Goal: Task Accomplishment & Management: Manage account settings

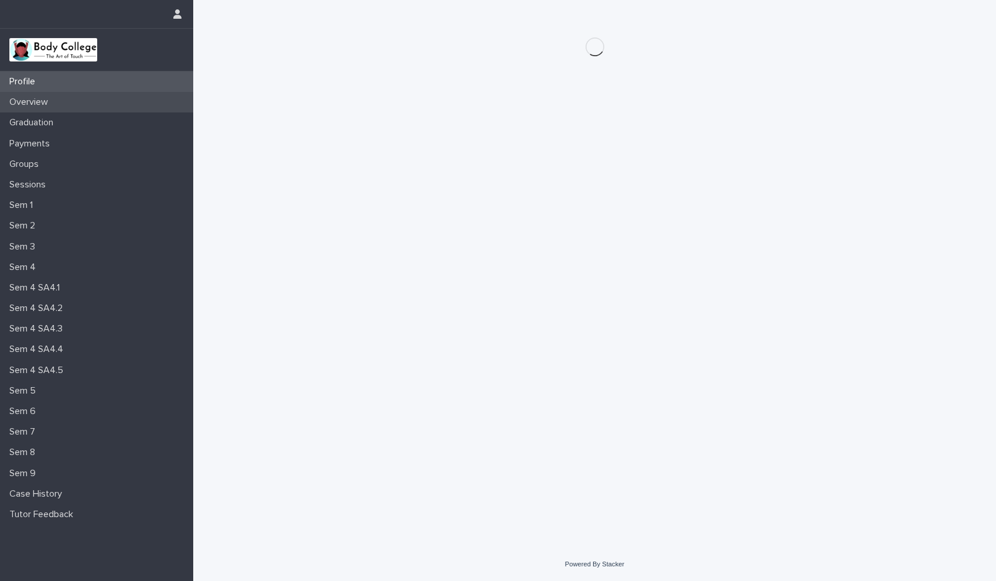
click at [41, 102] on p "Overview" at bounding box center [31, 102] width 53 height 11
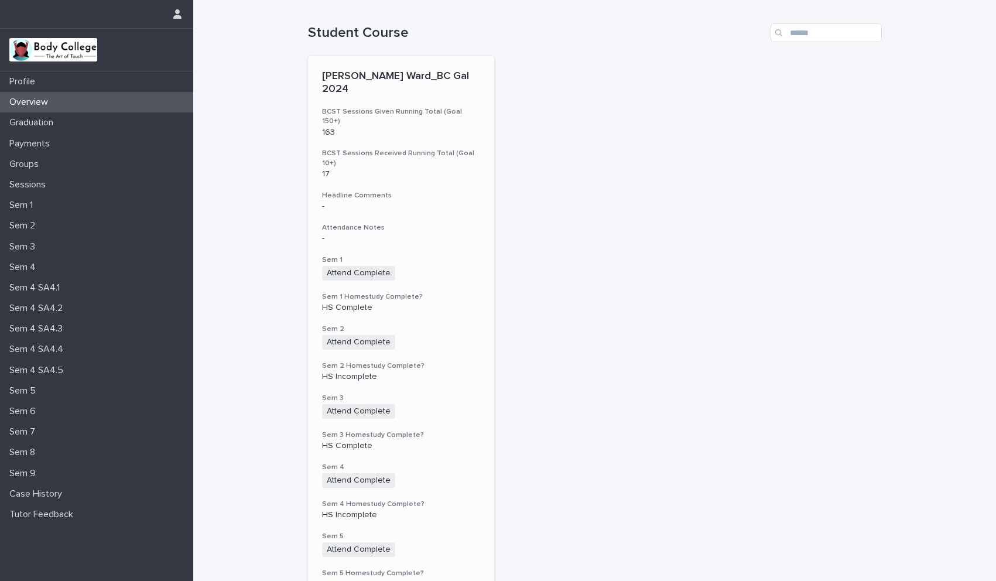
click at [465, 234] on div "-" at bounding box center [401, 239] width 159 height 10
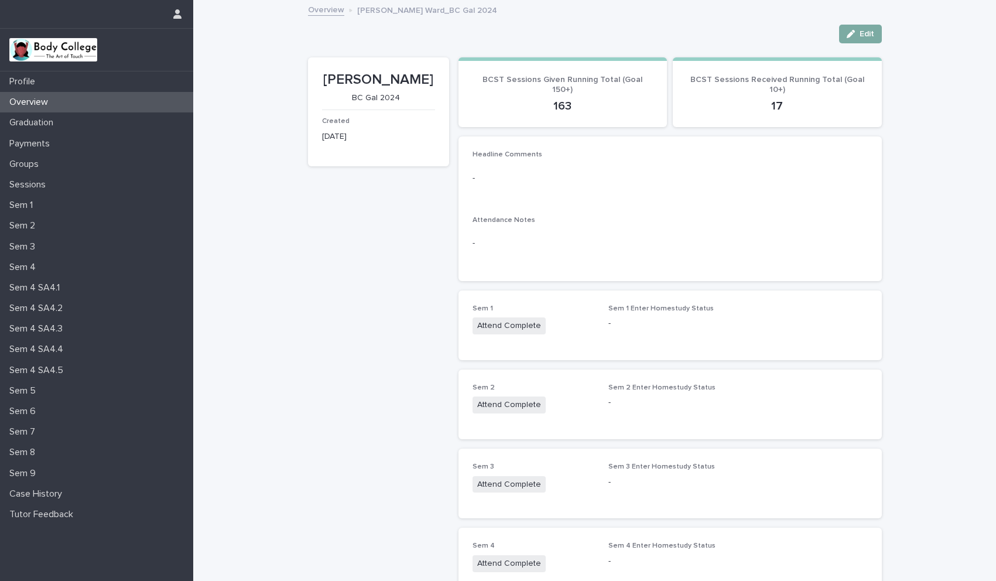
click at [862, 36] on span "Edit" at bounding box center [867, 34] width 15 height 8
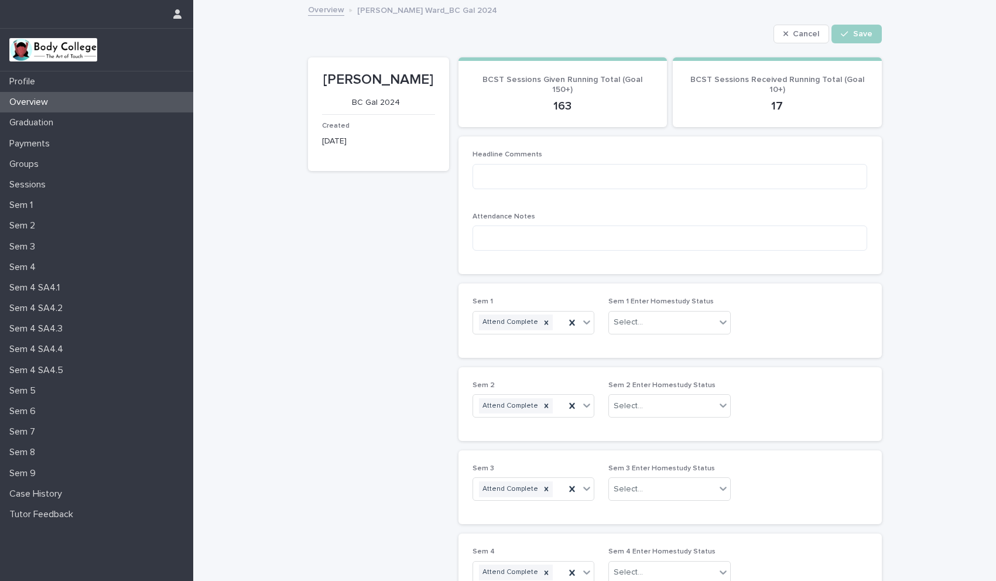
click at [778, 105] on p "17" at bounding box center [777, 106] width 181 height 14
click at [773, 108] on p "17" at bounding box center [777, 106] width 181 height 14
click at [663, 323] on div "Select..." at bounding box center [662, 322] width 107 height 19
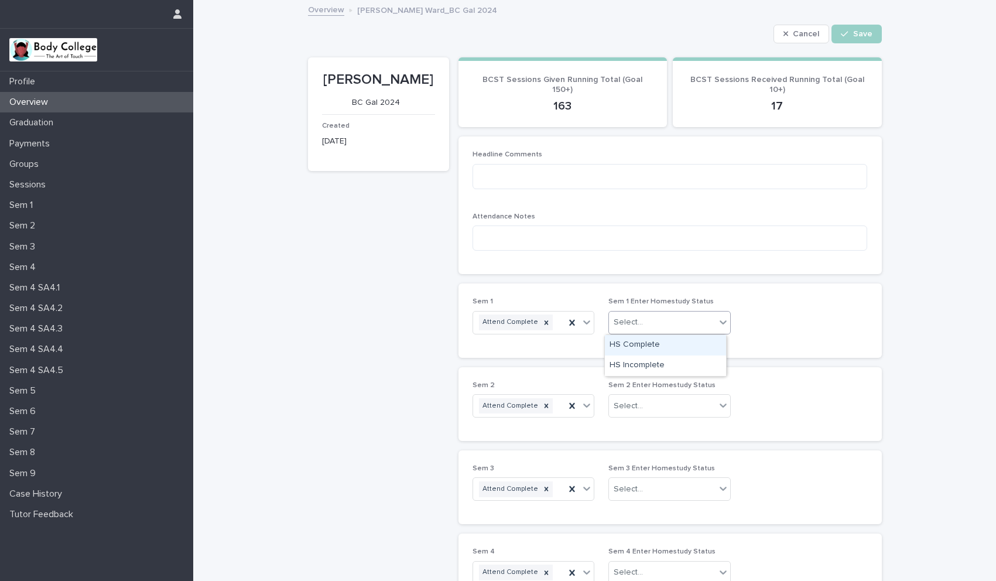
click at [654, 341] on div "HS Complete" at bounding box center [665, 345] width 121 height 21
click at [636, 404] on div "Select..." at bounding box center [628, 406] width 29 height 12
click at [635, 423] on div "HS Complete" at bounding box center [665, 428] width 121 height 21
click at [626, 488] on div "Select..." at bounding box center [628, 489] width 29 height 12
click at [631, 509] on div "HS Complete" at bounding box center [665, 511] width 121 height 21
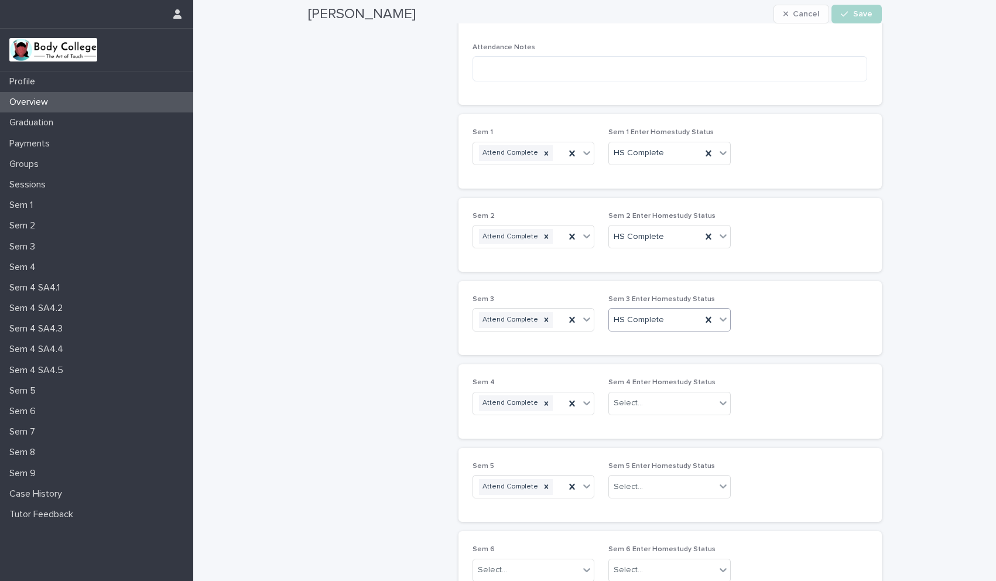
scroll to position [204, 0]
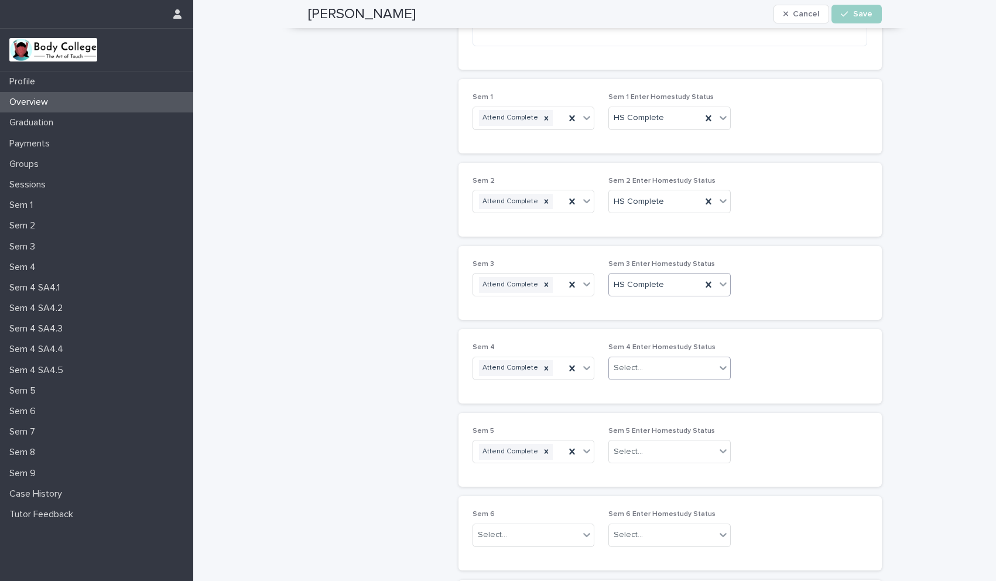
click at [620, 376] on div "Select..." at bounding box center [662, 368] width 107 height 19
click at [623, 394] on div "HS Complete" at bounding box center [665, 391] width 121 height 21
click at [623, 448] on div "Select..." at bounding box center [628, 452] width 29 height 12
click at [626, 470] on div "HS Complete" at bounding box center [665, 474] width 121 height 21
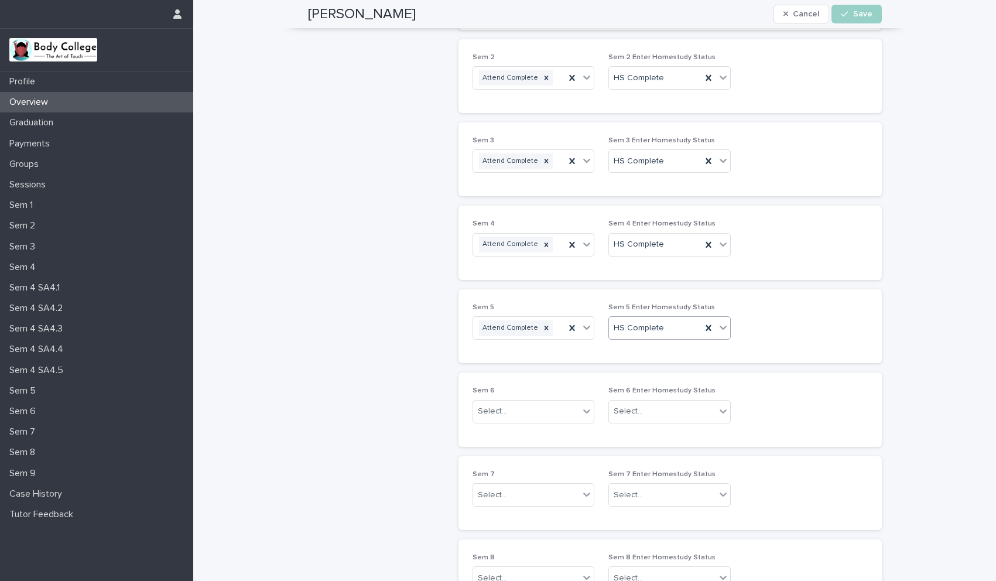
scroll to position [332, 0]
click at [530, 417] on div "Select..." at bounding box center [526, 407] width 107 height 19
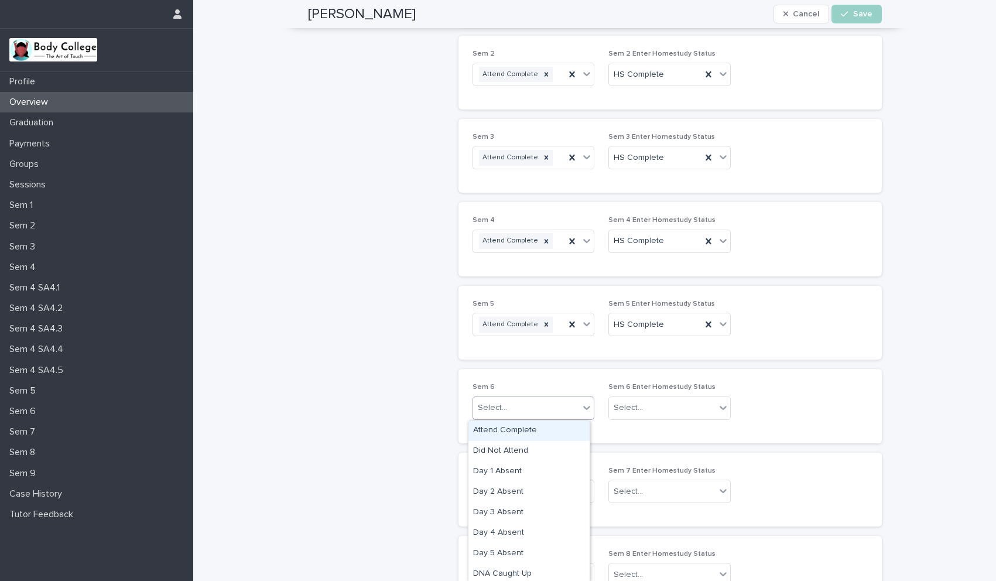
click at [520, 435] on div "Attend Complete" at bounding box center [529, 431] width 121 height 21
click at [627, 411] on div "Select..." at bounding box center [628, 408] width 29 height 12
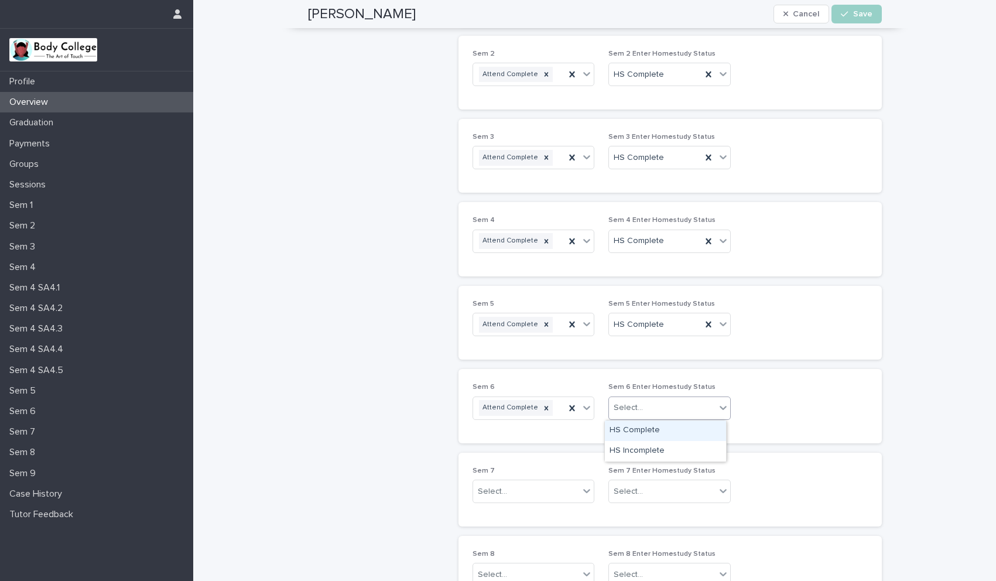
click at [627, 432] on div "HS Complete" at bounding box center [665, 431] width 121 height 21
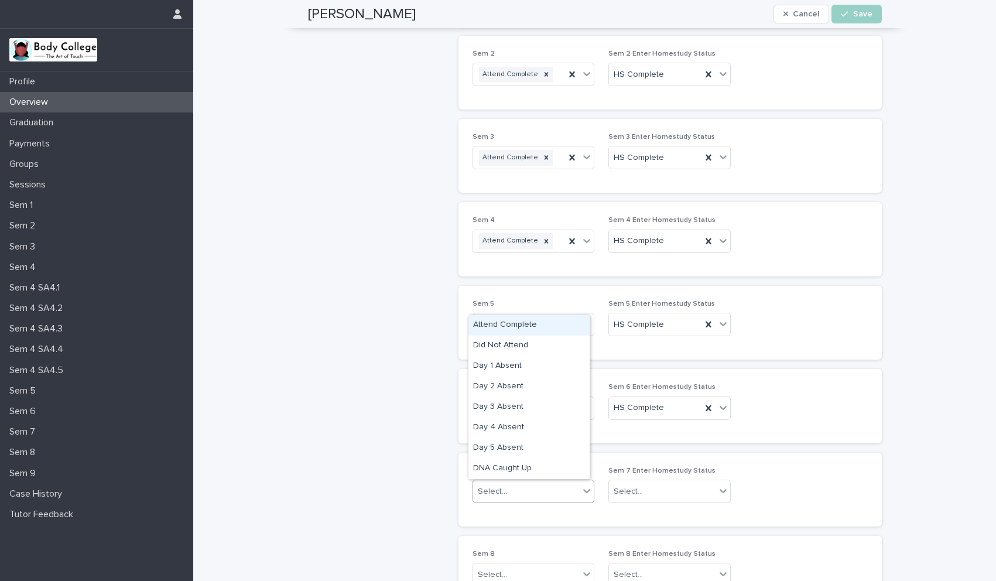
click at [542, 491] on div "Select..." at bounding box center [526, 491] width 107 height 19
click at [521, 330] on div "Attend Complete" at bounding box center [529, 325] width 121 height 21
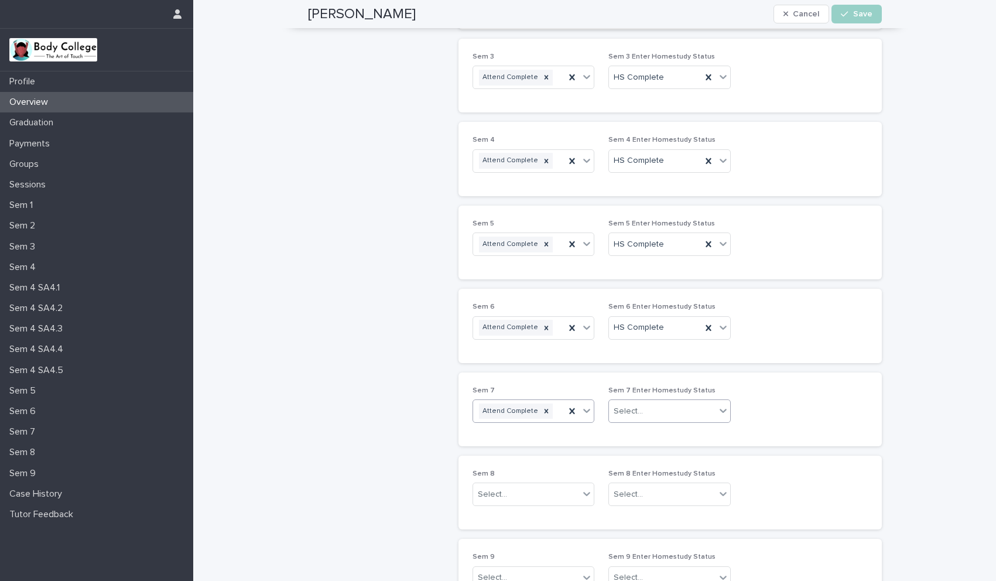
scroll to position [460, 0]
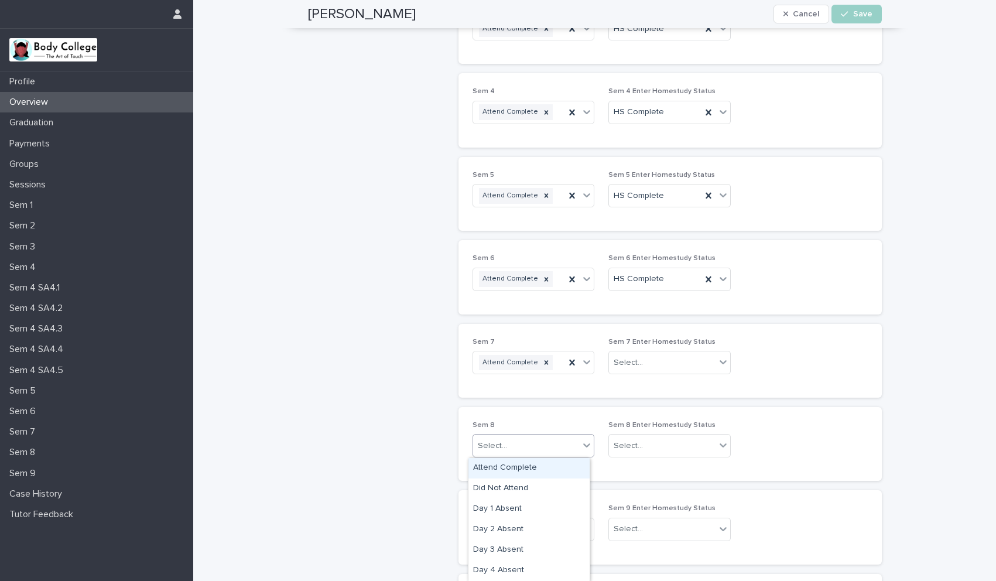
click at [554, 443] on div "Select..." at bounding box center [526, 445] width 107 height 19
click at [539, 466] on div "Attend Complete" at bounding box center [529, 468] width 121 height 21
click at [843, 12] on icon "button" at bounding box center [844, 14] width 7 height 8
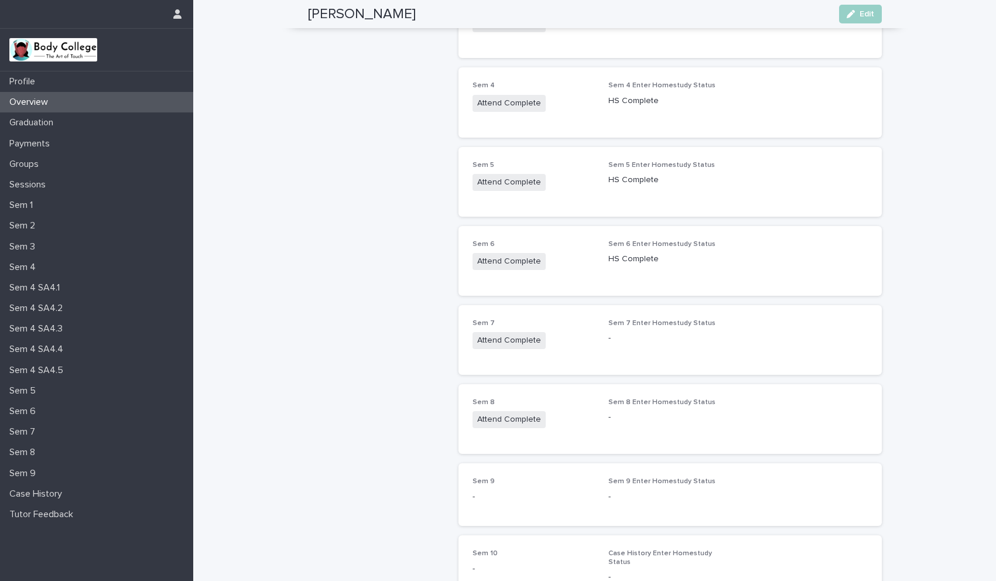
scroll to position [436, 0]
